Goal: Transaction & Acquisition: Purchase product/service

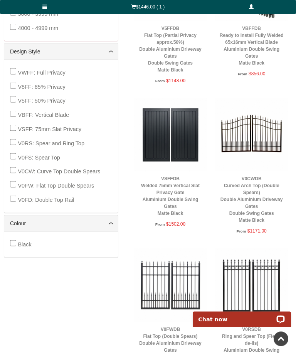
scroll to position [350, 0]
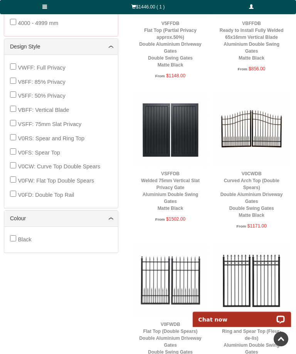
click at [260, 215] on link "V0CWDB Curved Arch Top (Double Spears) Double Aluminium Driveway Gates Double S…" at bounding box center [251, 194] width 62 height 47
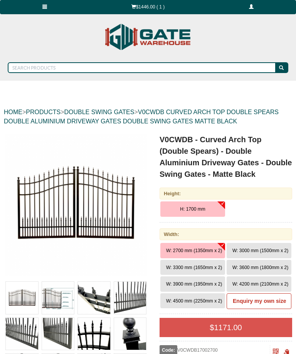
click at [201, 268] on span "W: 3300 mm (1650mm x 2)" at bounding box center [194, 267] width 56 height 5
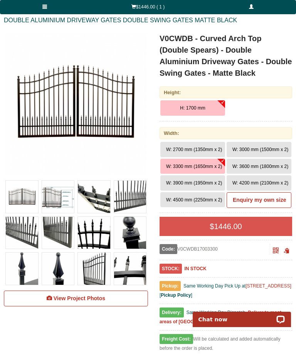
scroll to position [102, 0]
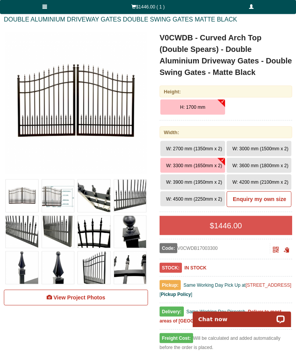
click at [249, 150] on span "W: 3000 mm (1500mm x 2)" at bounding box center [260, 148] width 56 height 5
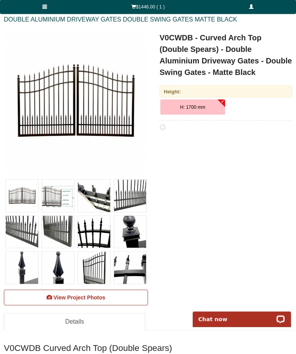
scroll to position [102, 0]
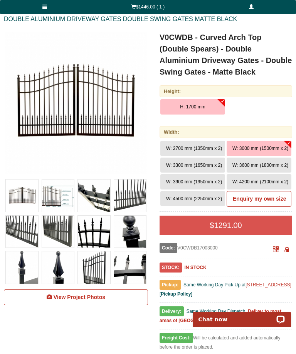
click at [206, 150] on span "W: 2700 mm (1350mm x 2)" at bounding box center [194, 148] width 56 height 5
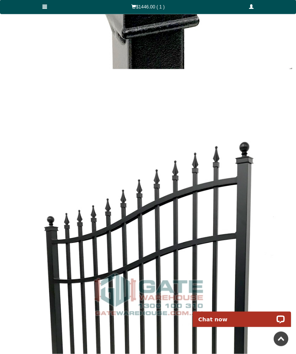
scroll to position [3496, 0]
click at [136, 8] on link "$1446.00 ( 1 )" at bounding box center [148, 7] width 118 height 14
